Goal: Task Accomplishment & Management: Use online tool/utility

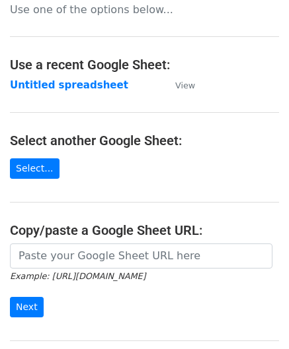
scroll to position [132, 0]
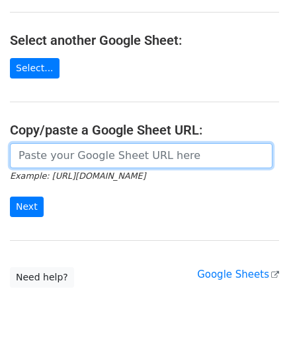
drag, startPoint x: 75, startPoint y: 156, endPoint x: 73, endPoint y: 128, distance: 28.4
click at [75, 156] on input "url" at bounding box center [141, 155] width 262 height 25
paste input "[URL][DOMAIN_NAME]"
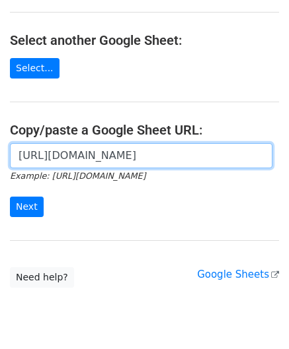
scroll to position [0, 293]
type input "[URL][DOMAIN_NAME]"
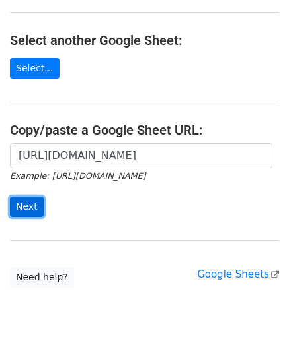
click at [34, 199] on input "Next" at bounding box center [27, 207] width 34 height 20
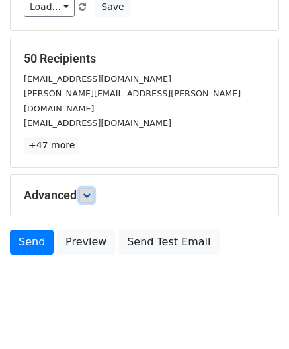
click at [82, 188] on link at bounding box center [86, 195] width 15 height 15
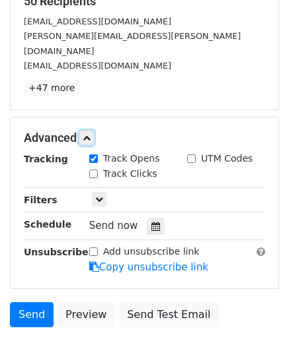
scroll to position [227, 0]
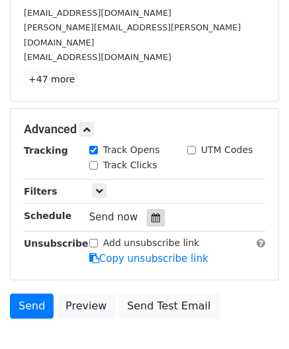
click at [151, 213] on icon at bounding box center [155, 217] width 9 height 9
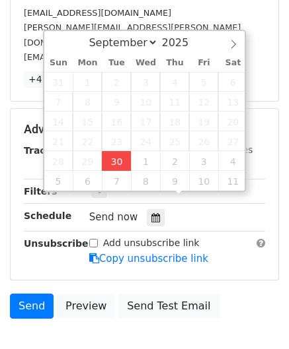
type input "2025-09-30 13:53"
type input "01"
type input "53"
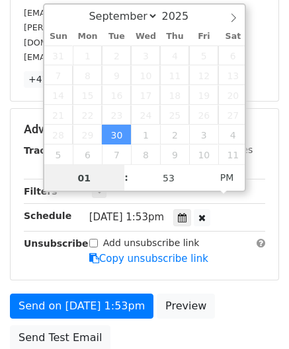
scroll to position [0, 0]
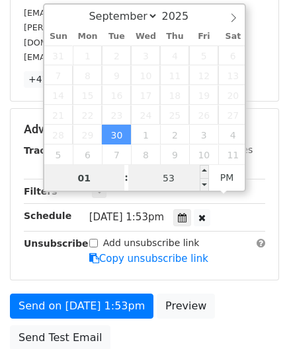
paste input "4"
type input "4"
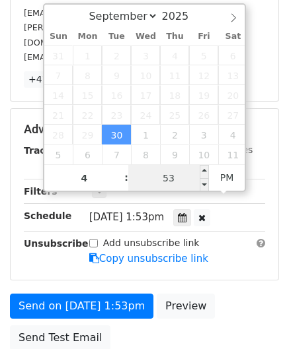
type input "2025-09-30 16:53"
type input "04"
click at [170, 175] on input "53" at bounding box center [168, 178] width 81 height 26
type input "00"
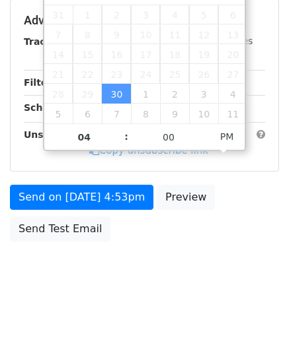
type input "2025-09-30 16:00"
click at [245, 233] on div "Send on Sep 30 at 4:53pm Preview Send Test Email" at bounding box center [144, 216] width 289 height 63
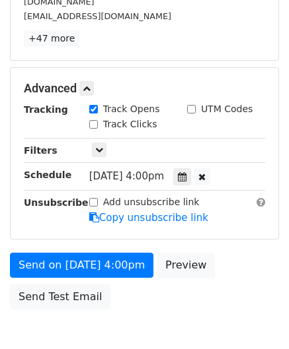
scroll to position [321, 0]
